Goal: Information Seeking & Learning: Learn about a topic

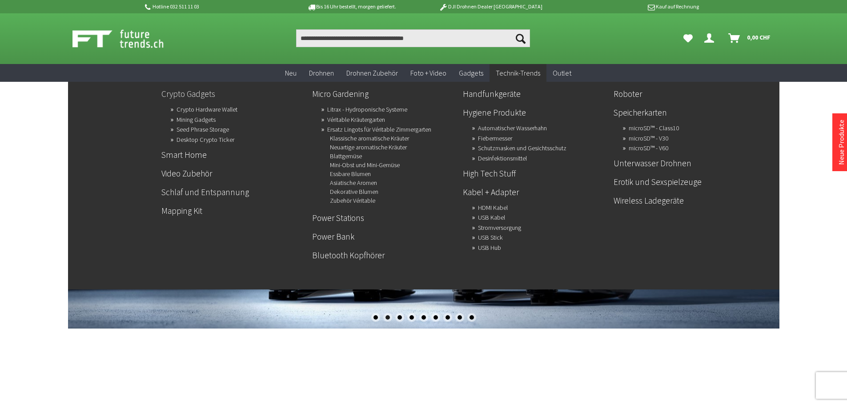
click at [196, 94] on link "Crypto Gadgets" at bounding box center [233, 93] width 144 height 15
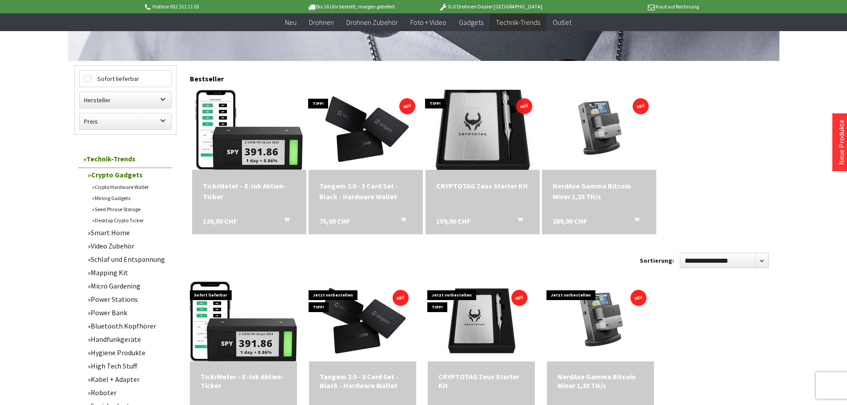
scroll to position [222, 0]
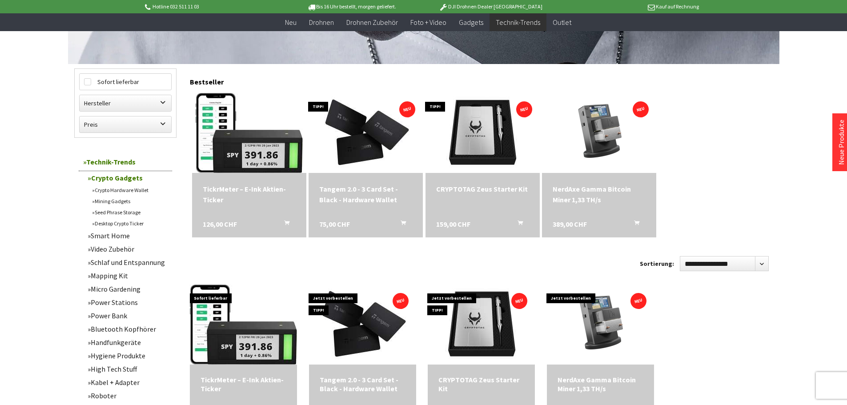
click at [130, 189] on link "Crypto Hardware Wallet" at bounding box center [130, 190] width 85 height 11
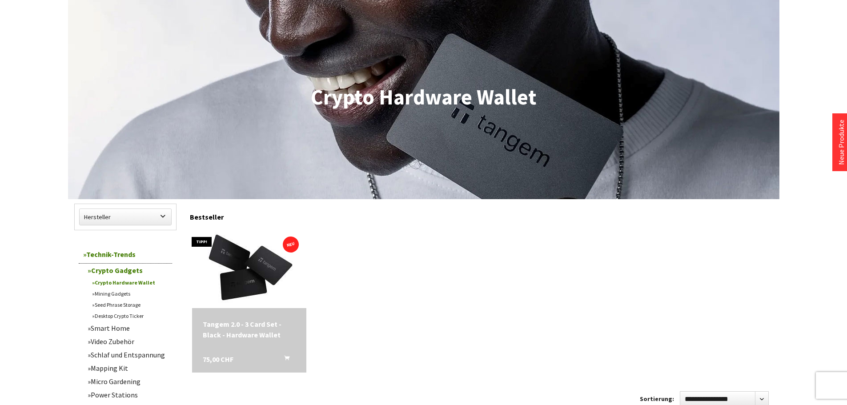
scroll to position [133, 0]
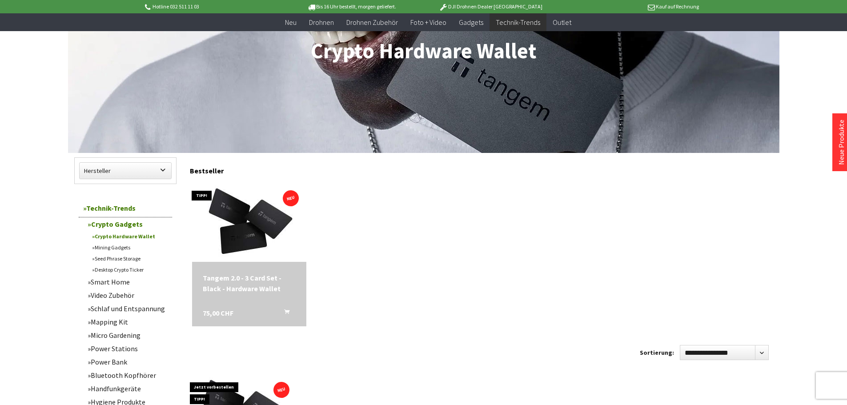
click at [126, 246] on link "Mining Gadgets" at bounding box center [130, 247] width 85 height 11
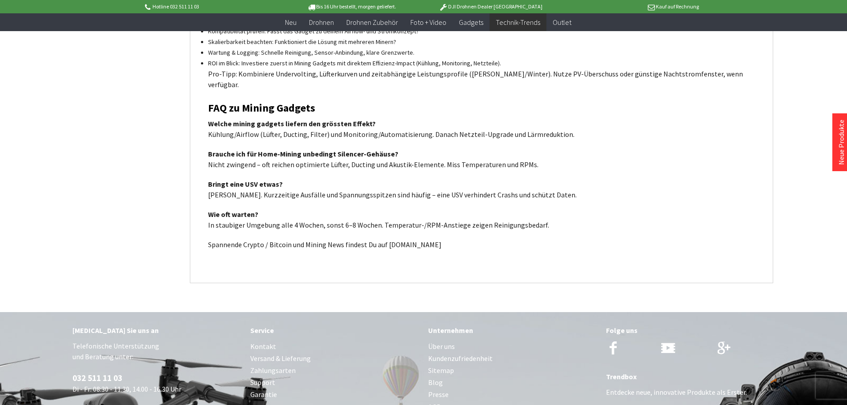
scroll to position [1290, 0]
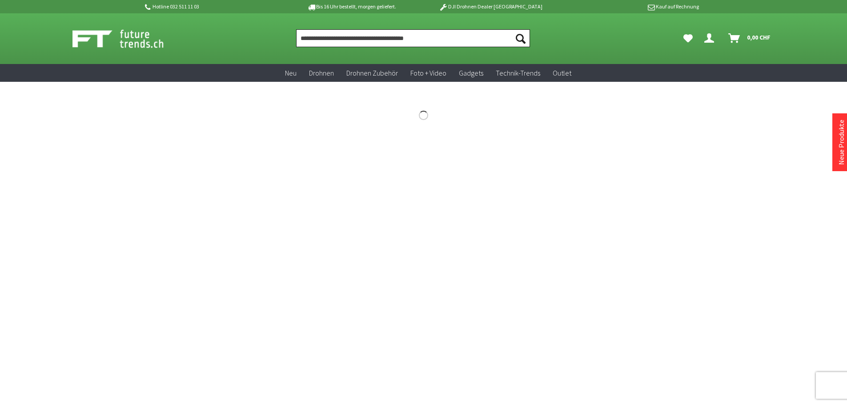
click at [318, 40] on input "Produkt, Marke, Kategorie, EAN, Artikelnummer…" at bounding box center [413, 38] width 234 height 18
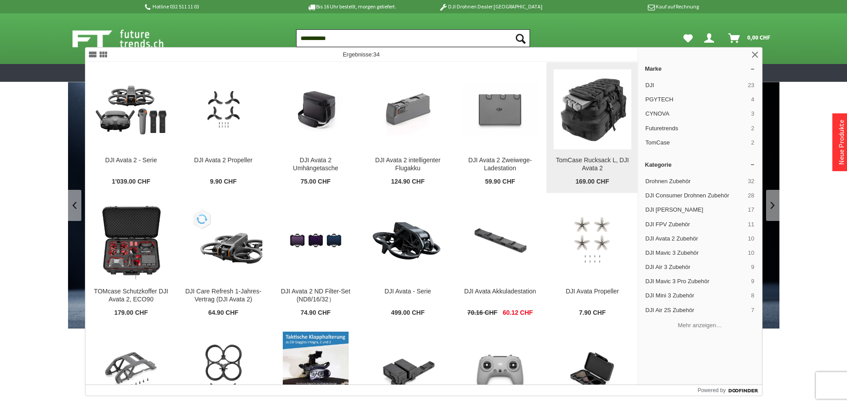
type input "**********"
click at [587, 120] on img at bounding box center [593, 110] width 78 height 78
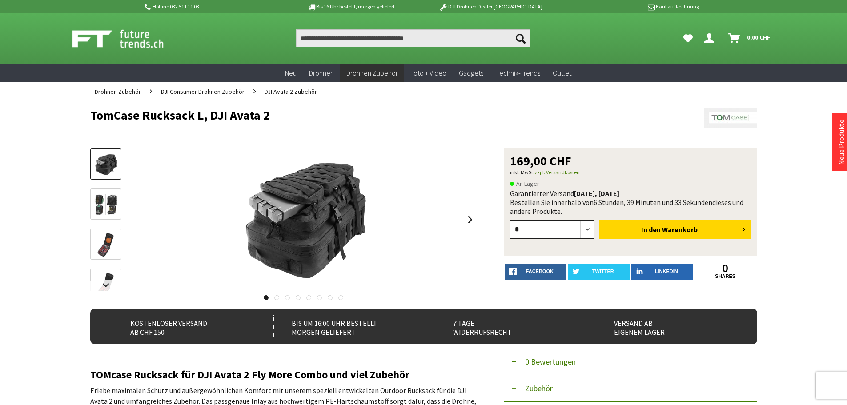
click at [553, 228] on select "* *" at bounding box center [552, 229] width 85 height 19
click at [566, 189] on p "An Lager" at bounding box center [630, 183] width 241 height 11
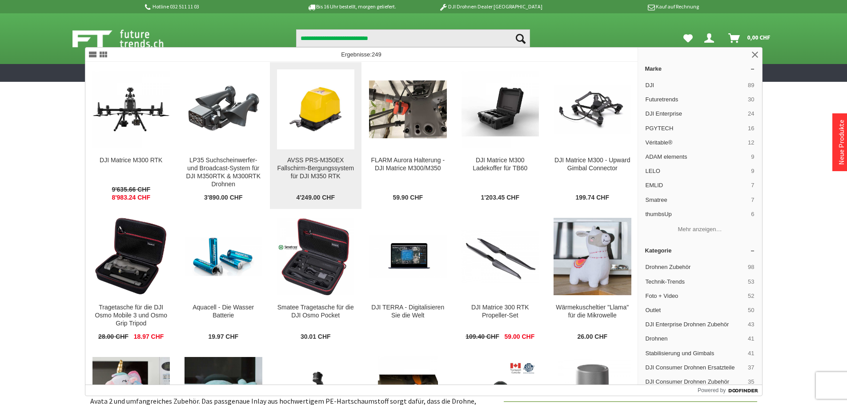
type input "**********"
click at [319, 166] on div "AVSS PRS-M350EX Fallschirm-Bergungssystem für DJI M350 RTK" at bounding box center [316, 169] width 78 height 24
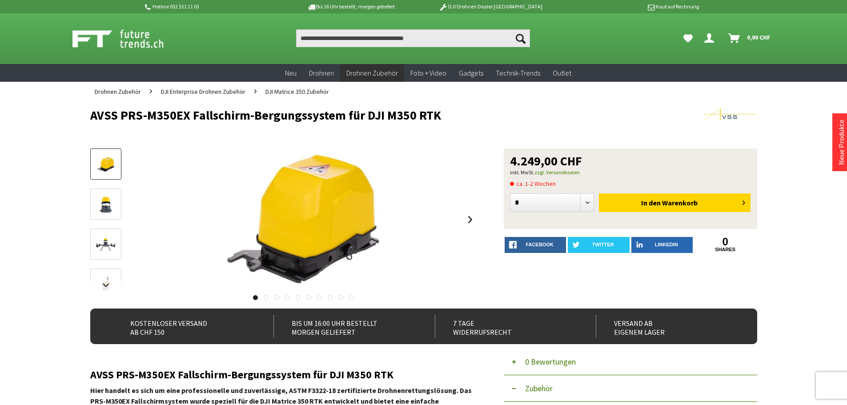
click at [110, 44] on img at bounding box center [128, 39] width 111 height 22
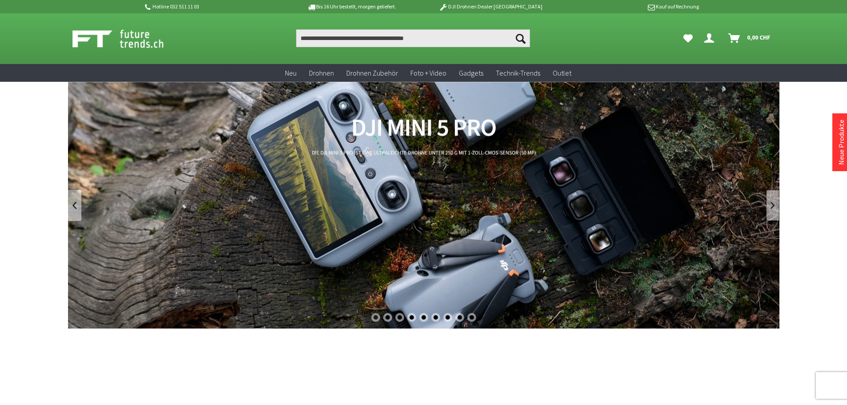
click at [772, 201] on link at bounding box center [772, 205] width 13 height 31
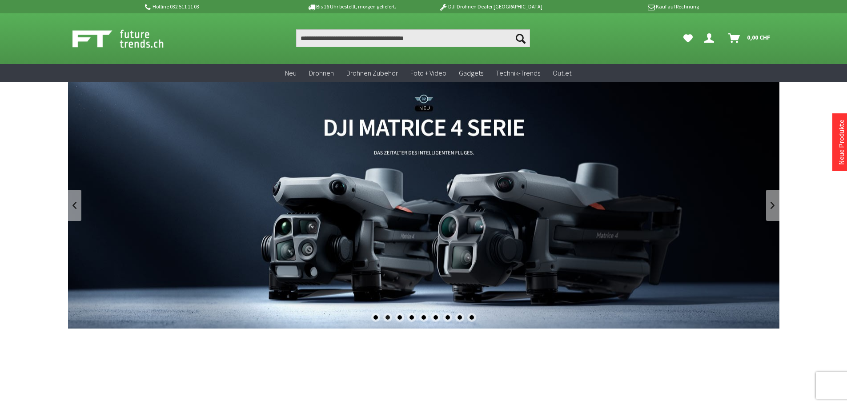
click at [588, 216] on link "DJI Matrice 4 Enterprise Drohnen Serie - M4T und M4E" at bounding box center [424, 205] width 712 height 247
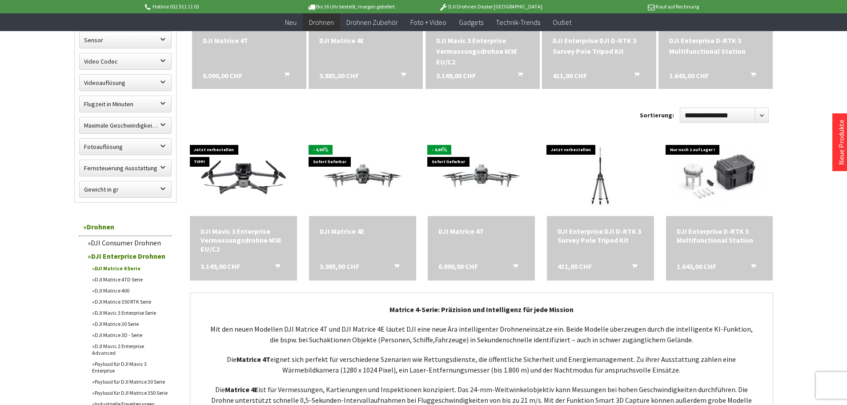
scroll to position [400, 0]
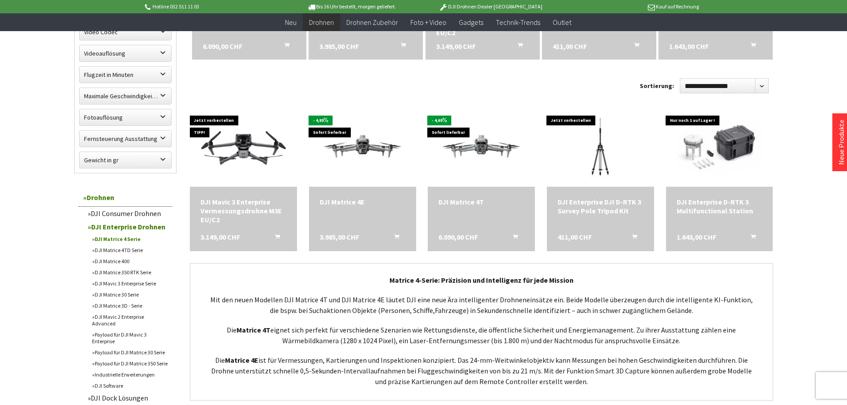
click at [126, 248] on link "DJI Matrice 4TD Serie" at bounding box center [130, 250] width 85 height 11
